Goal: Task Accomplishment & Management: Complete application form

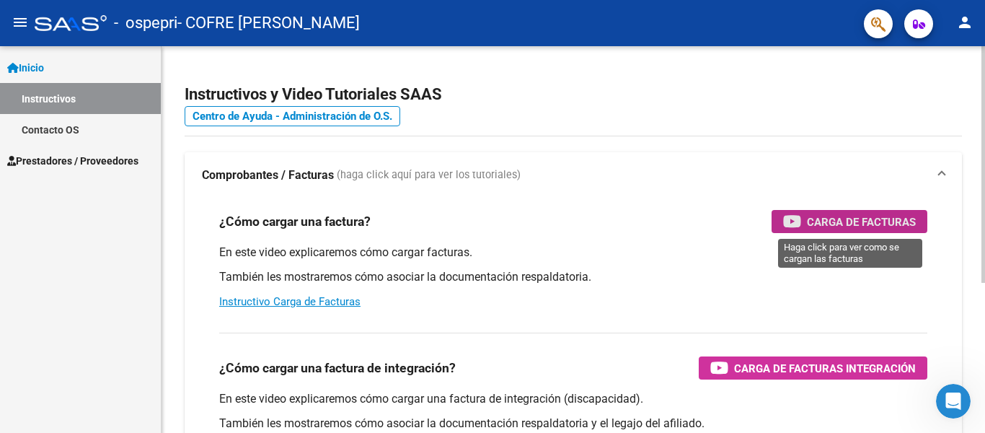
click at [847, 222] on span "Carga de Facturas" at bounding box center [861, 222] width 109 height 18
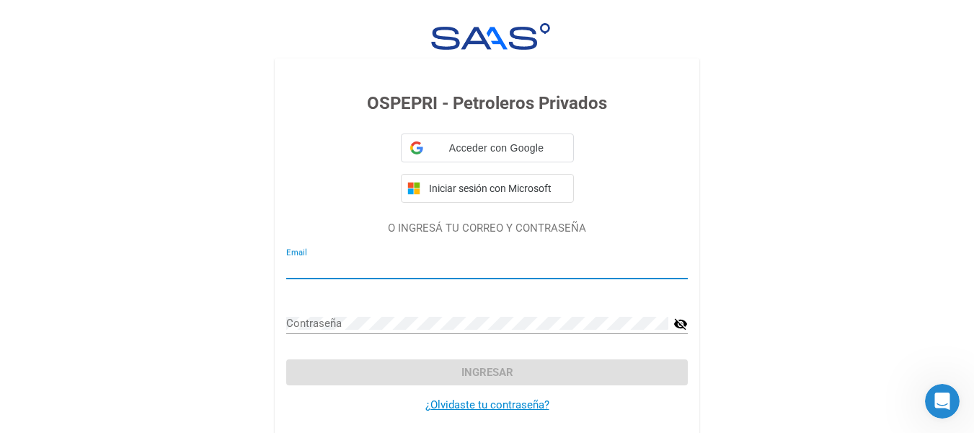
type input "[EMAIL_ADDRESS][DOMAIN_NAME]"
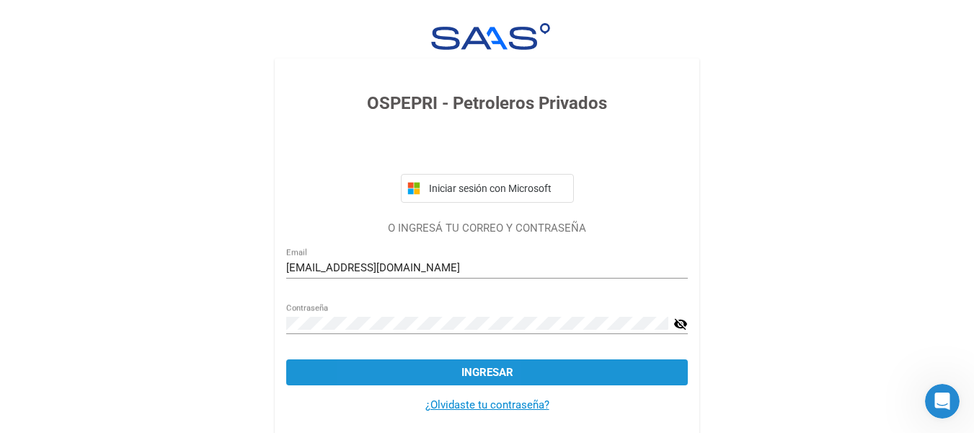
click at [421, 378] on button "Ingresar" at bounding box center [487, 372] width 402 height 26
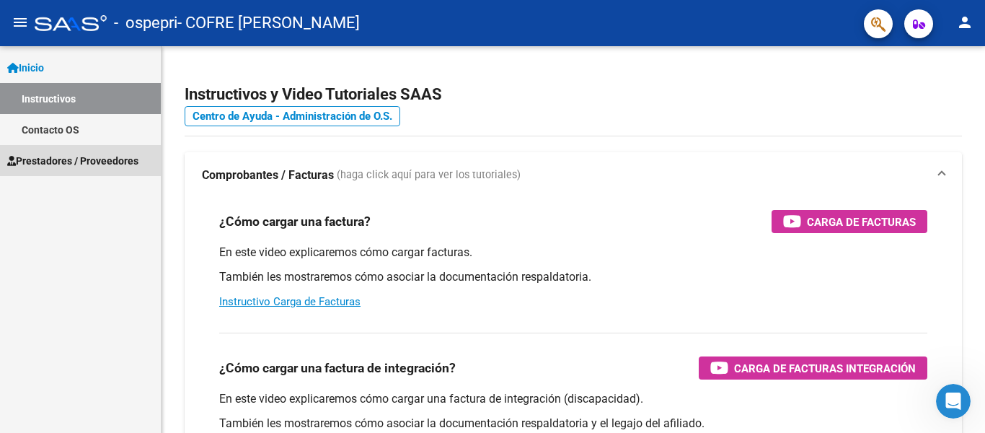
click at [52, 154] on span "Prestadores / Proveedores" at bounding box center [72, 161] width 131 height 16
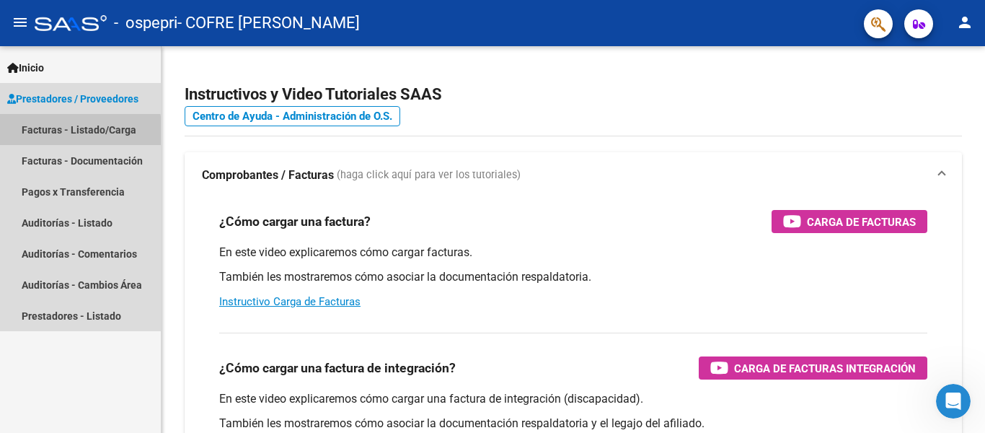
click at [63, 133] on link "Facturas - Listado/Carga" at bounding box center [80, 129] width 161 height 31
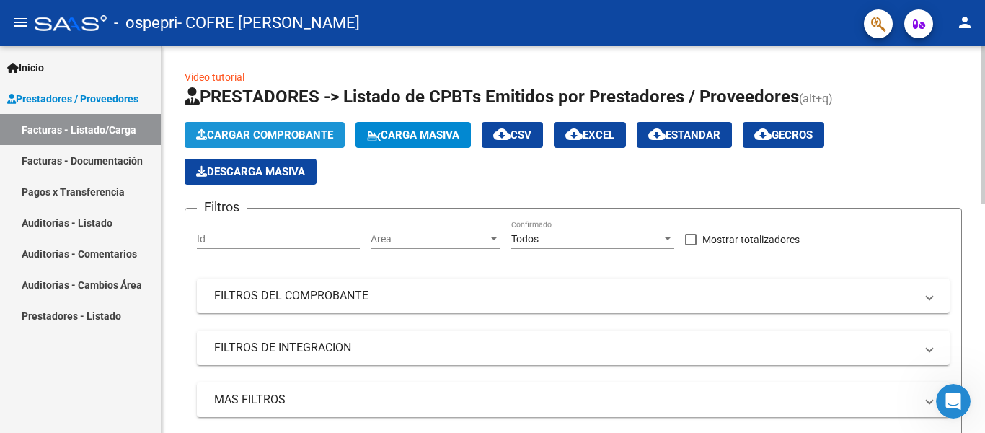
click at [260, 134] on span "Cargar Comprobante" at bounding box center [264, 134] width 137 height 13
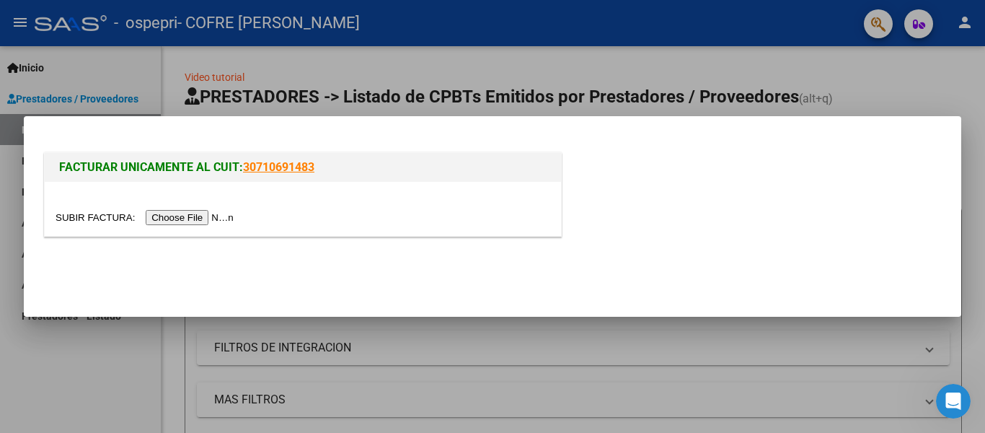
click at [214, 218] on input "file" at bounding box center [147, 217] width 182 height 15
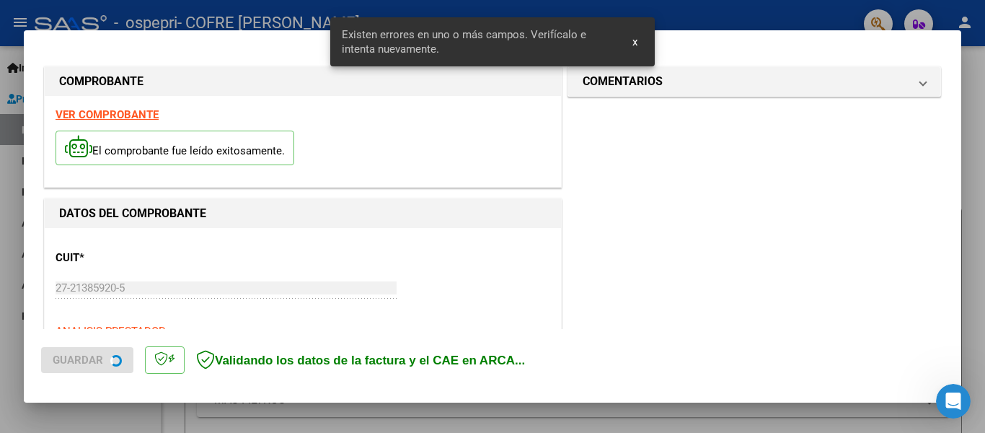
scroll to position [361, 0]
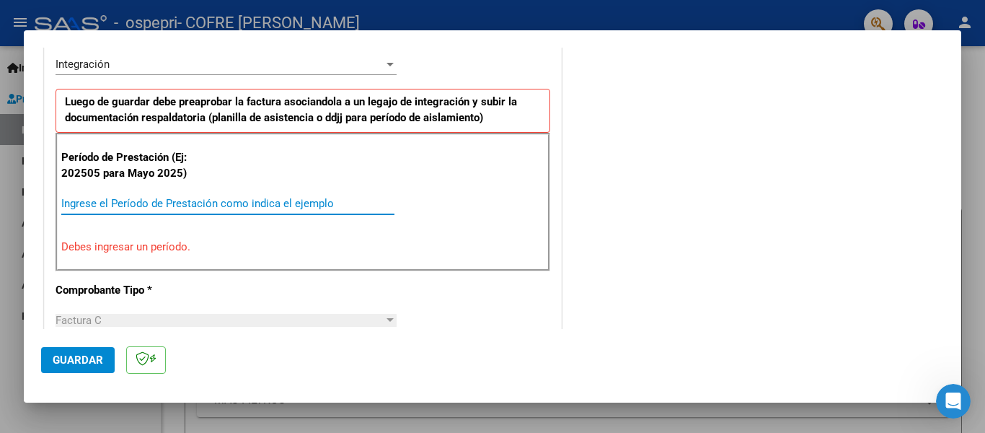
click at [309, 197] on input "Ingrese el Período de Prestación como indica el ejemplo" at bounding box center [227, 203] width 333 height 13
type input "2"
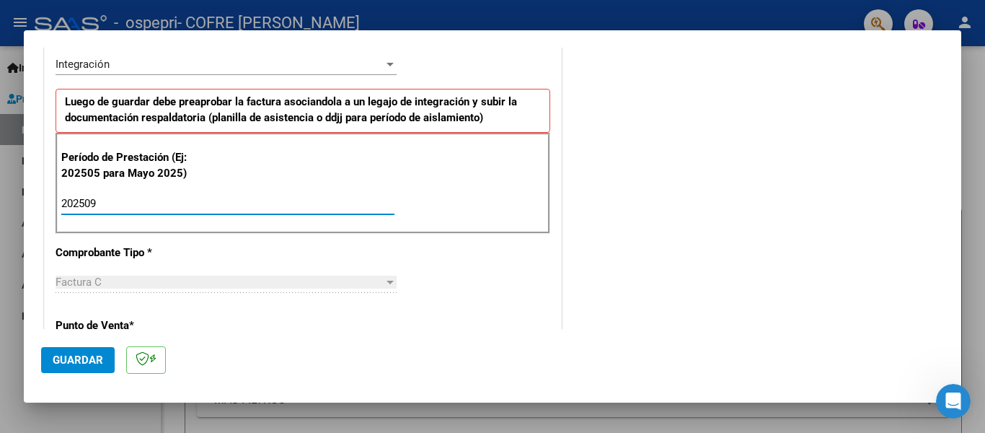
type input "202509"
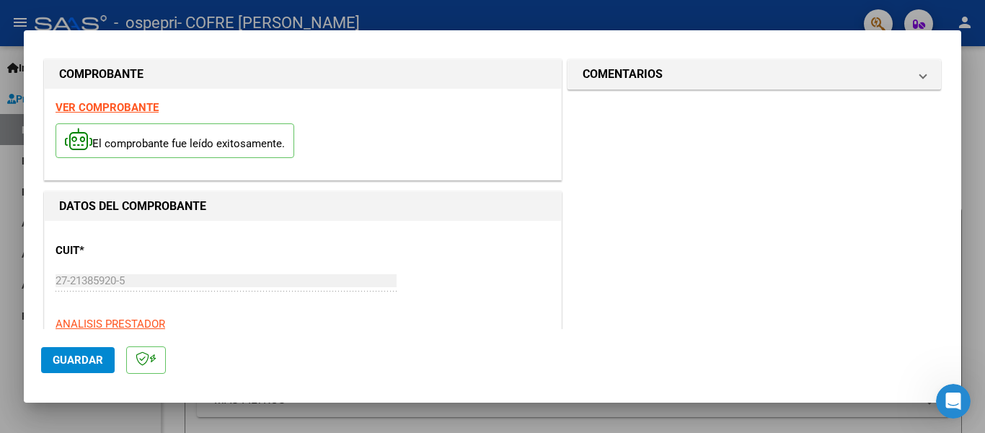
scroll to position [0, 0]
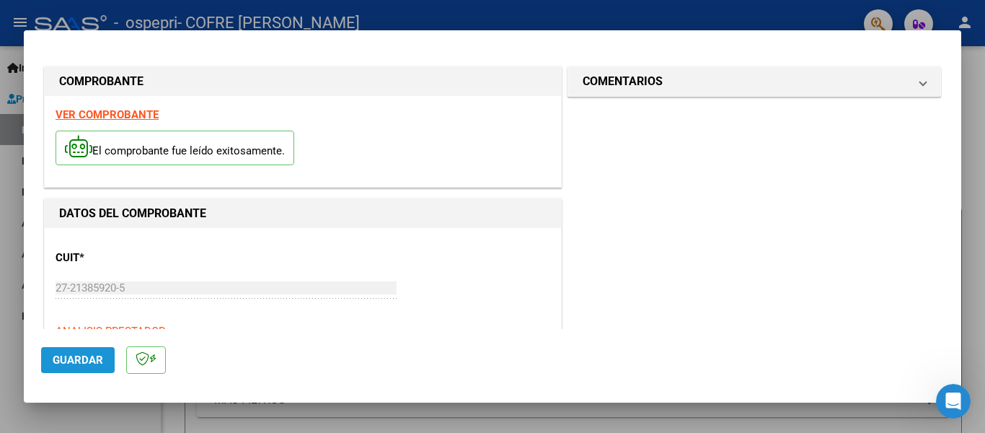
click at [86, 362] on span "Guardar" at bounding box center [78, 359] width 50 height 13
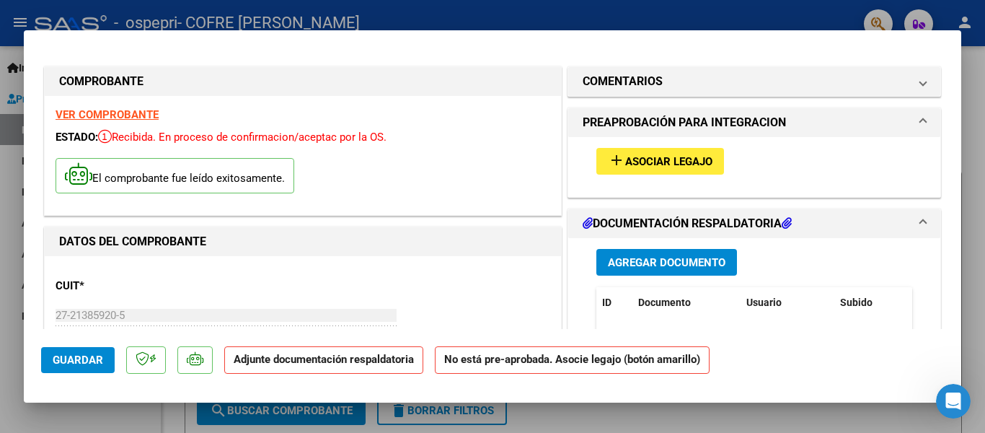
click at [981, 281] on div at bounding box center [492, 216] width 985 height 433
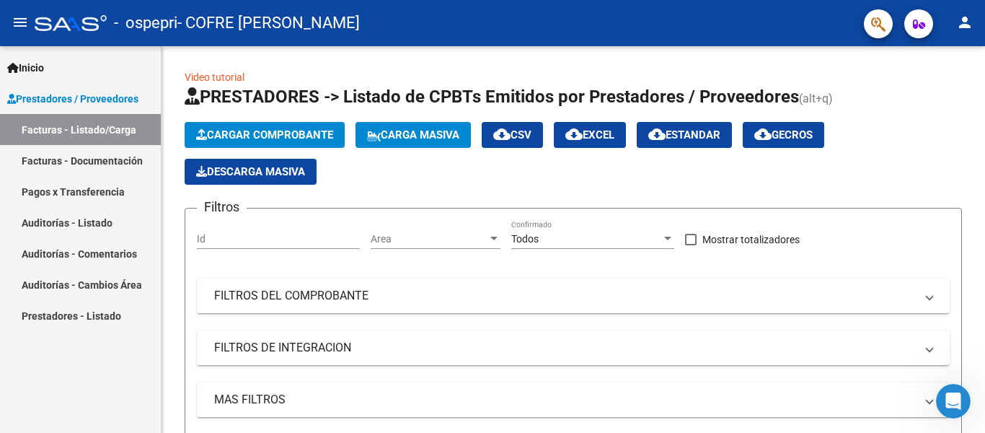
click at [982, 406] on div at bounding box center [988, 408] width 12 height 12
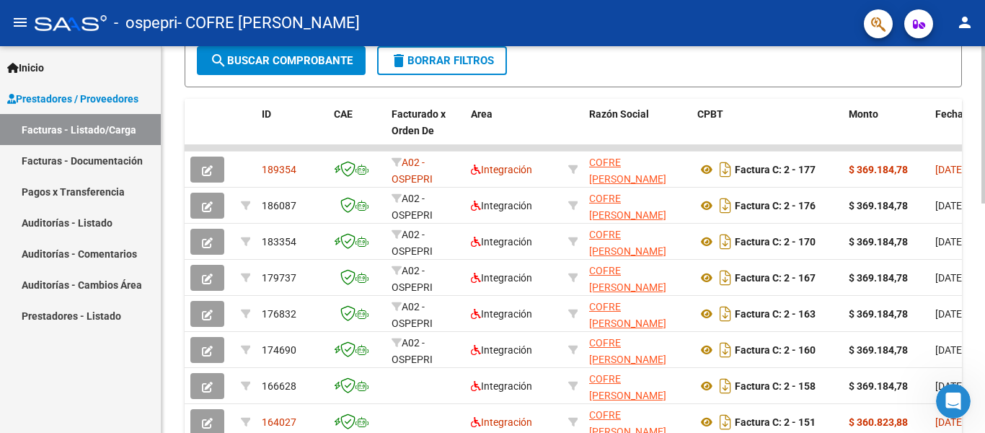
click at [981, 249] on div at bounding box center [983, 239] width 4 height 387
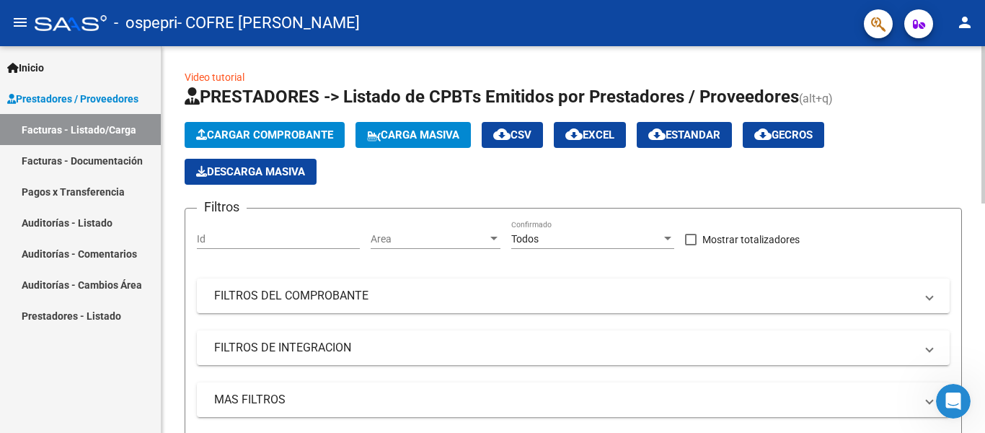
click at [983, 172] on div at bounding box center [983, 239] width 4 height 387
click at [984, 253] on div at bounding box center [984, 216] width 1 height 433
click at [984, 252] on div at bounding box center [984, 216] width 1 height 433
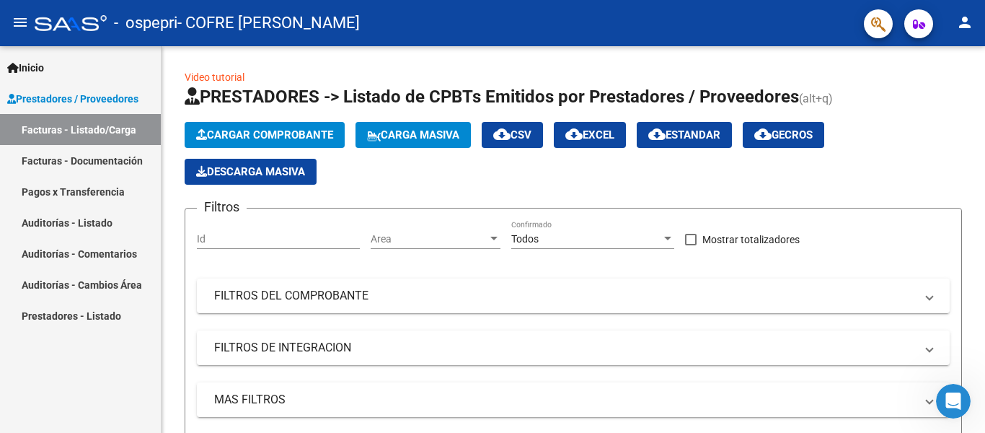
click at [984, 239] on div at bounding box center [984, 216] width 1 height 433
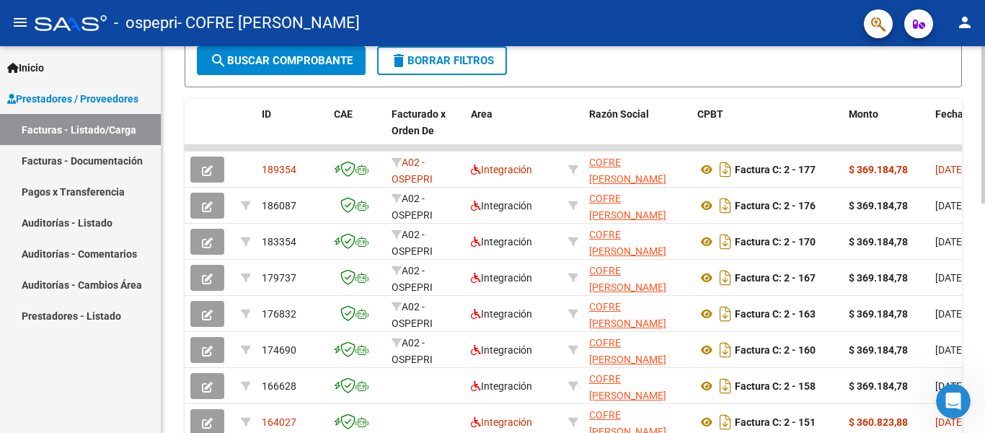
click at [981, 324] on div at bounding box center [983, 239] width 4 height 387
click at [981, 324] on div at bounding box center [983, 284] width 4 height 157
click at [984, 420] on div at bounding box center [984, 216] width 1 height 433
click at [984, 421] on div at bounding box center [984, 216] width 1 height 433
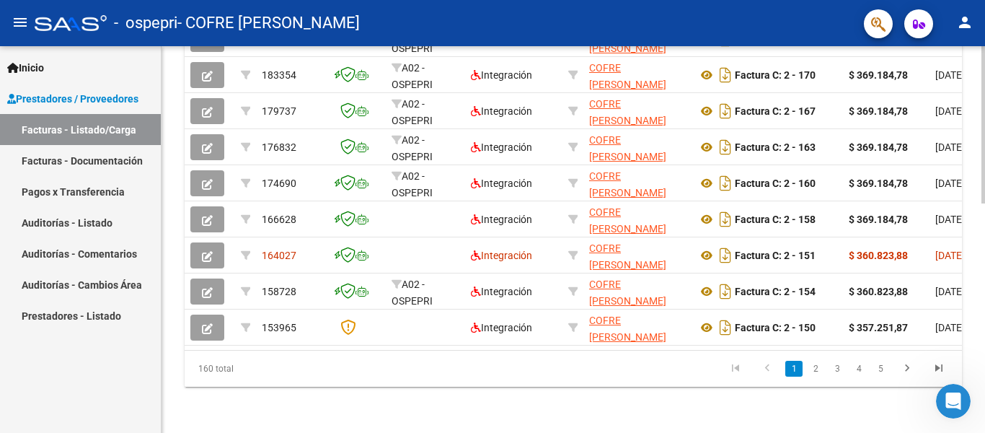
click at [981, 415] on div at bounding box center [983, 239] width 4 height 387
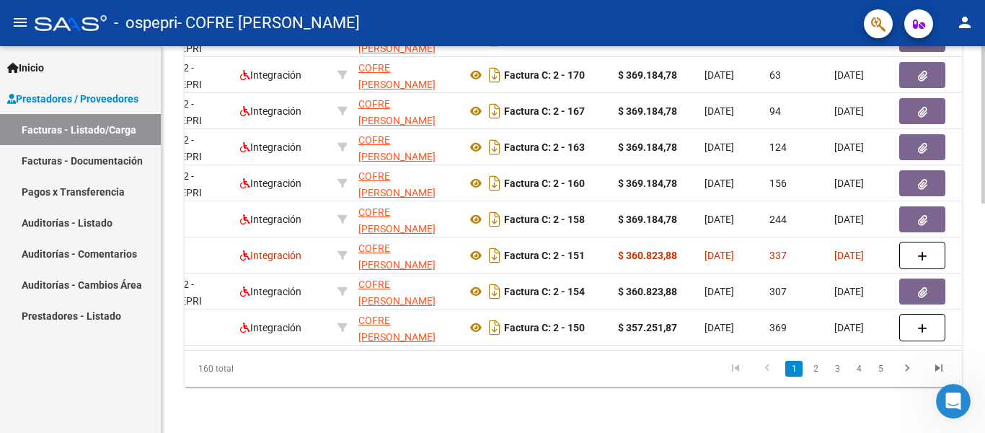
scroll to position [0, 260]
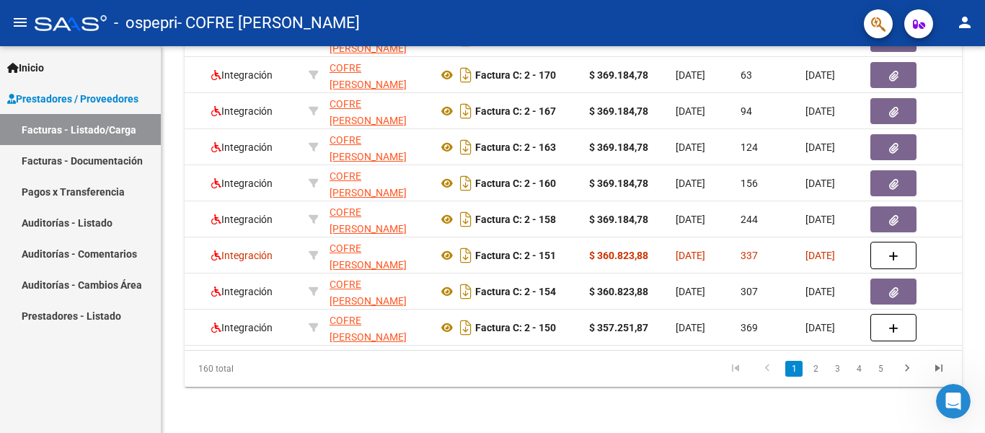
click at [984, 53] on div at bounding box center [984, 216] width 1 height 433
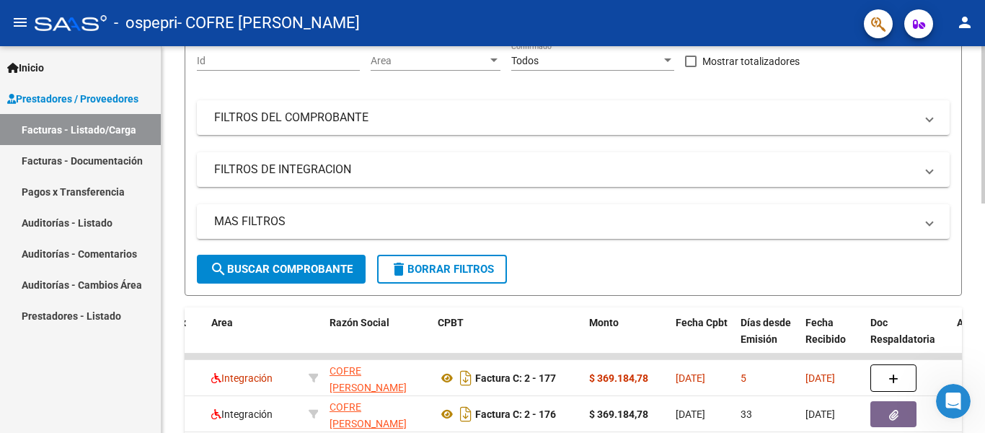
click at [981, 211] on div at bounding box center [983, 239] width 4 height 387
click at [981, 211] on div at bounding box center [983, 198] width 4 height 157
click at [984, 50] on div at bounding box center [984, 216] width 1 height 433
click at [984, 298] on div at bounding box center [984, 216] width 1 height 433
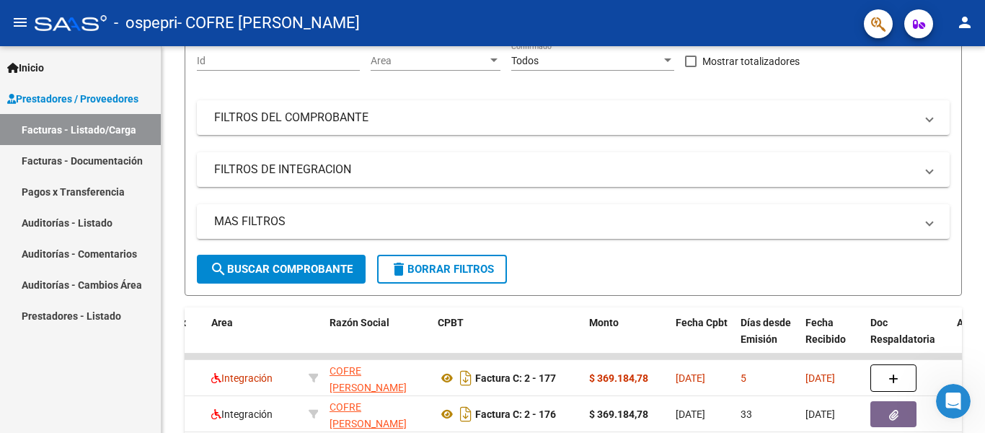
click at [984, 298] on div at bounding box center [984, 216] width 1 height 433
click at [984, 301] on div at bounding box center [984, 216] width 1 height 433
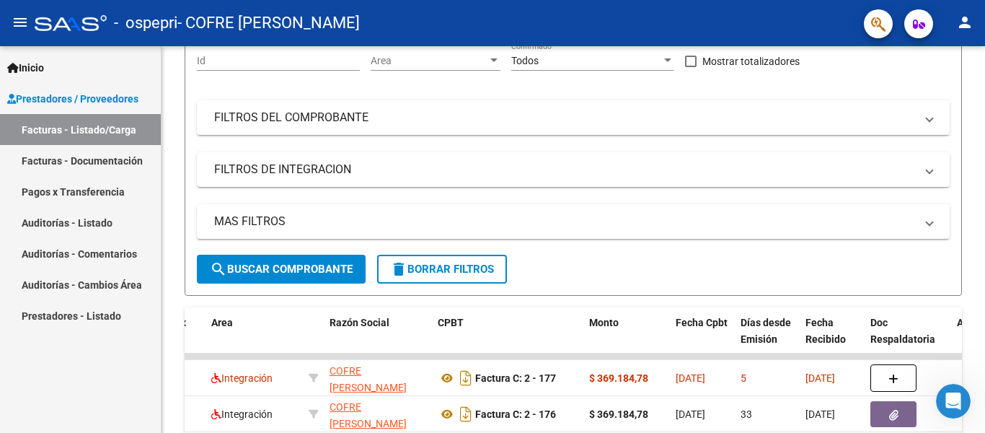
click at [984, 301] on div at bounding box center [984, 216] width 1 height 433
click at [984, 355] on div at bounding box center [984, 216] width 1 height 433
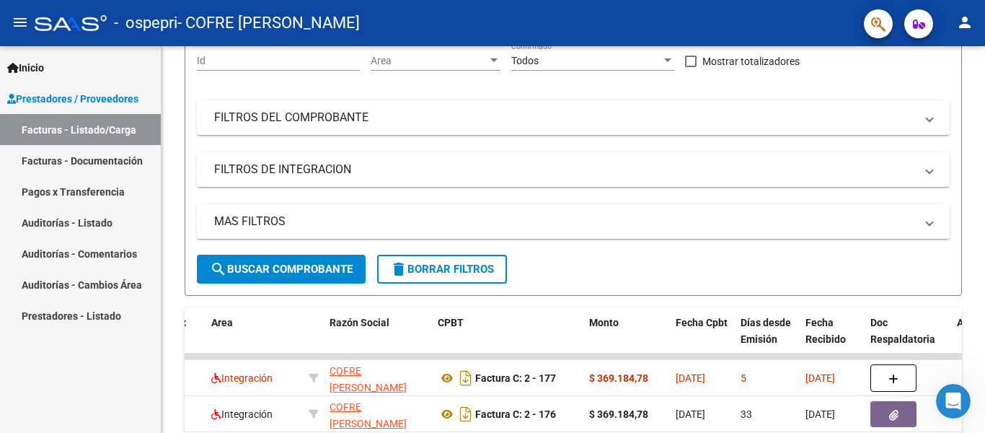
drag, startPoint x: 984, startPoint y: 355, endPoint x: 984, endPoint y: 420, distance: 64.9
click at [984, 420] on div at bounding box center [984, 216] width 1 height 433
click at [984, 290] on div at bounding box center [984, 216] width 1 height 433
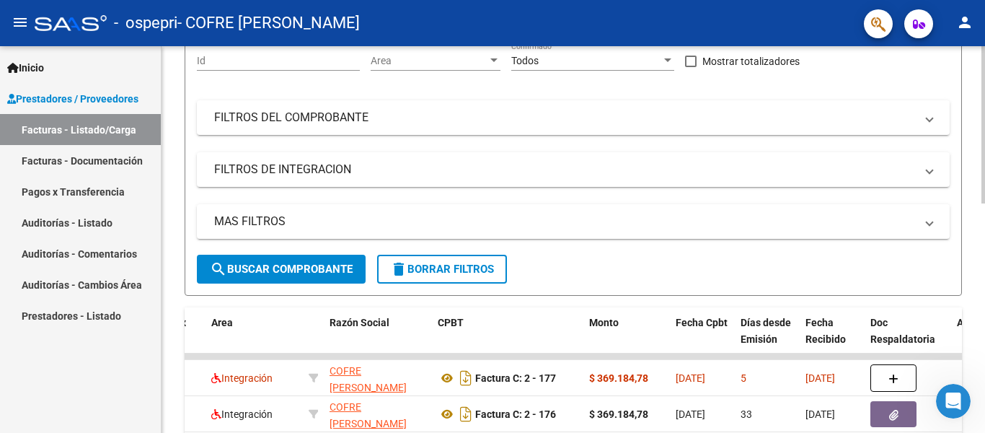
scroll to position [565, 0]
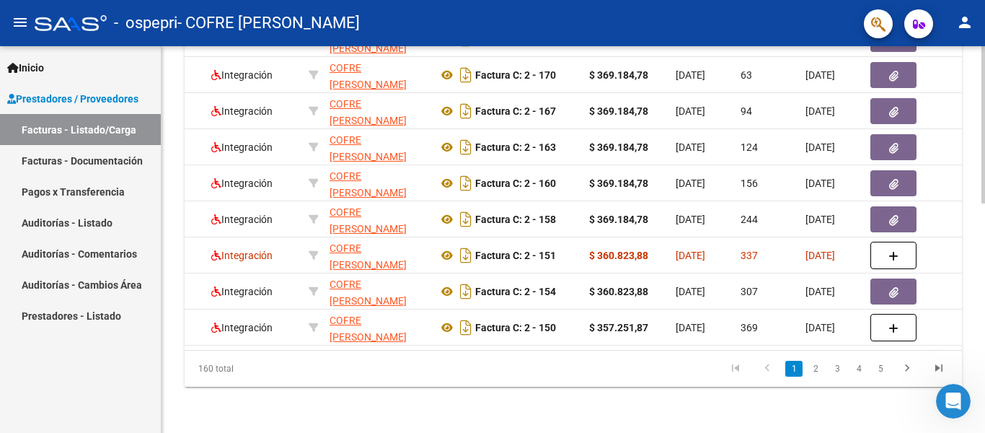
click at [984, 283] on div at bounding box center [983, 239] width 4 height 387
